Goal: Information Seeking & Learning: Learn about a topic

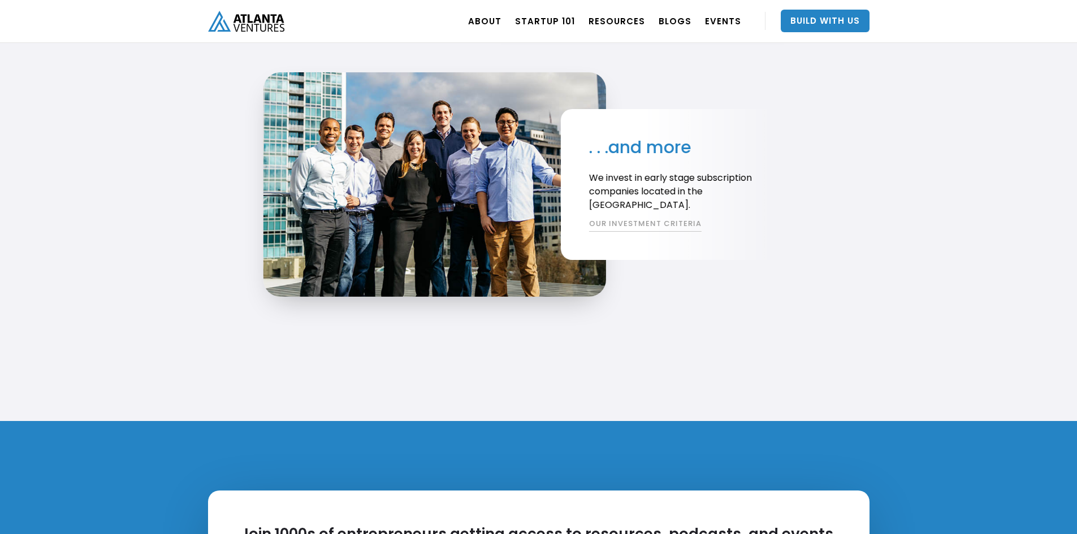
scroll to position [2657, 0]
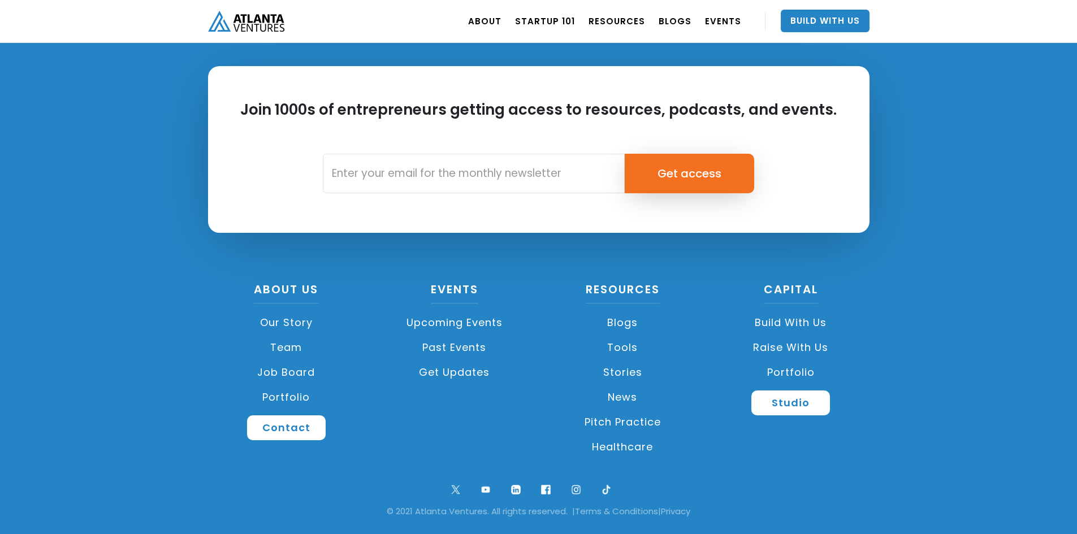
click at [285, 346] on link "Team" at bounding box center [286, 347] width 157 height 25
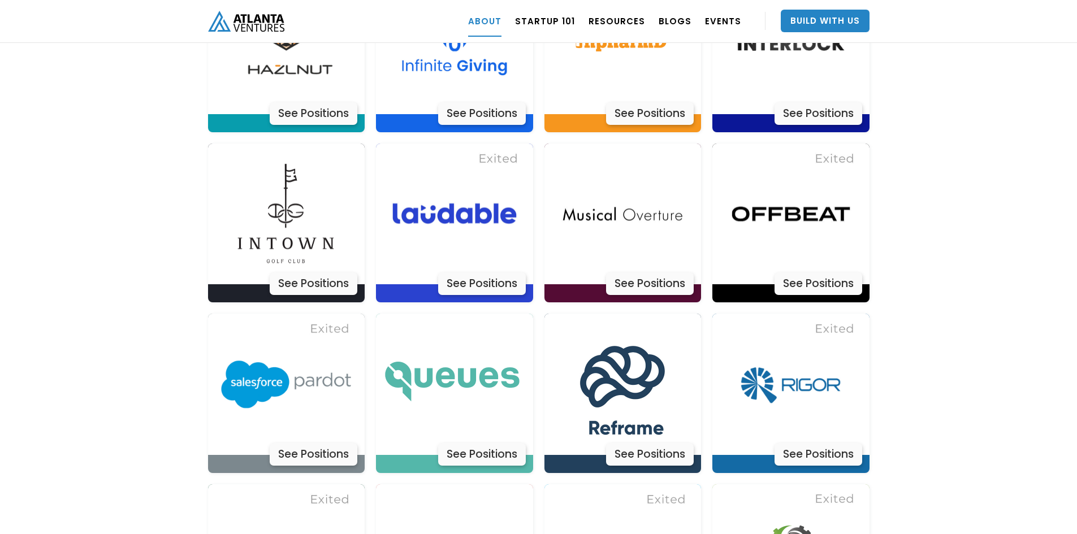
scroll to position [4983, 0]
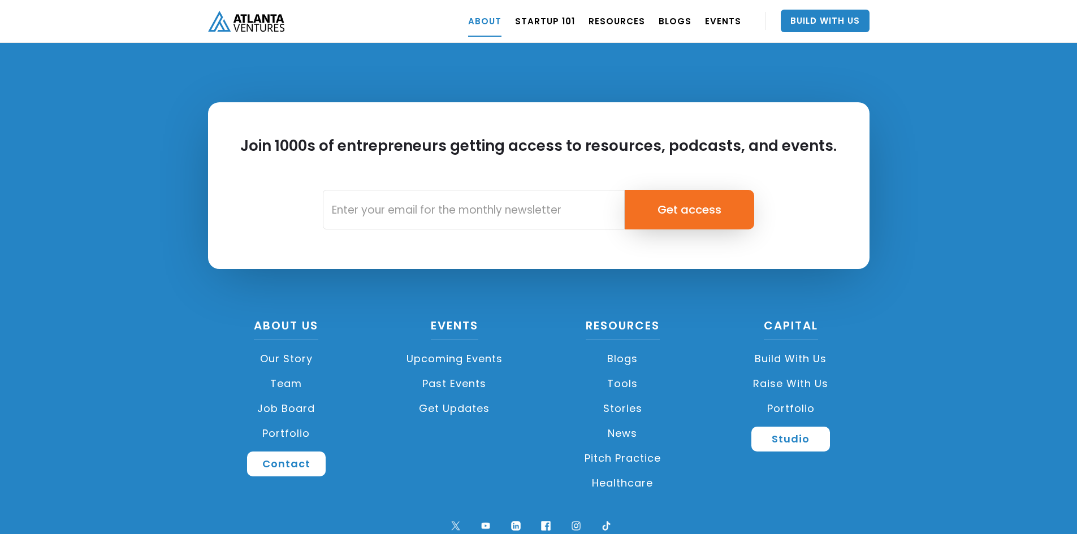
click at [769, 346] on link "Build with us" at bounding box center [790, 358] width 157 height 25
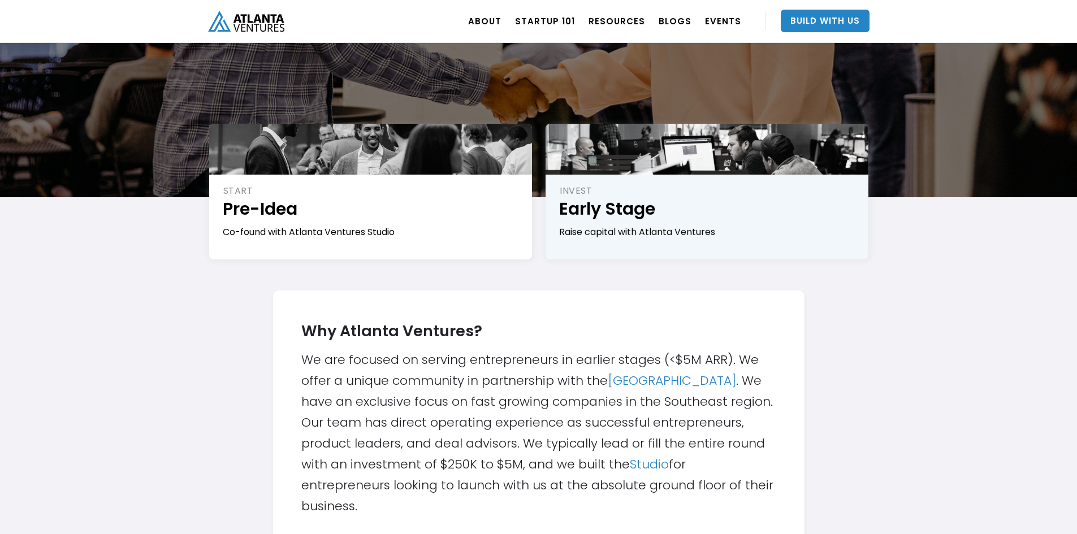
scroll to position [170, 0]
